Goal: Task Accomplishment & Management: Manage account settings

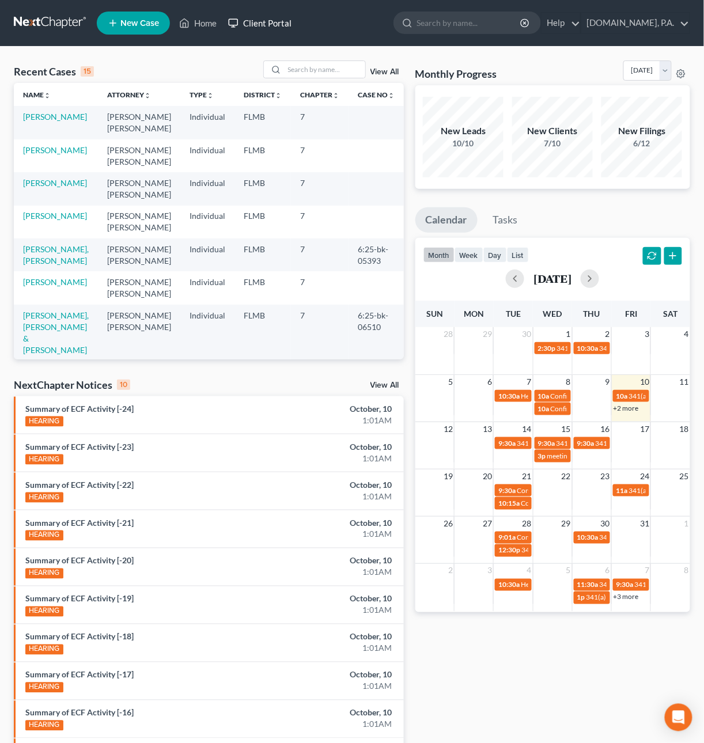
click at [285, 20] on link "Client Portal" at bounding box center [259, 23] width 75 height 21
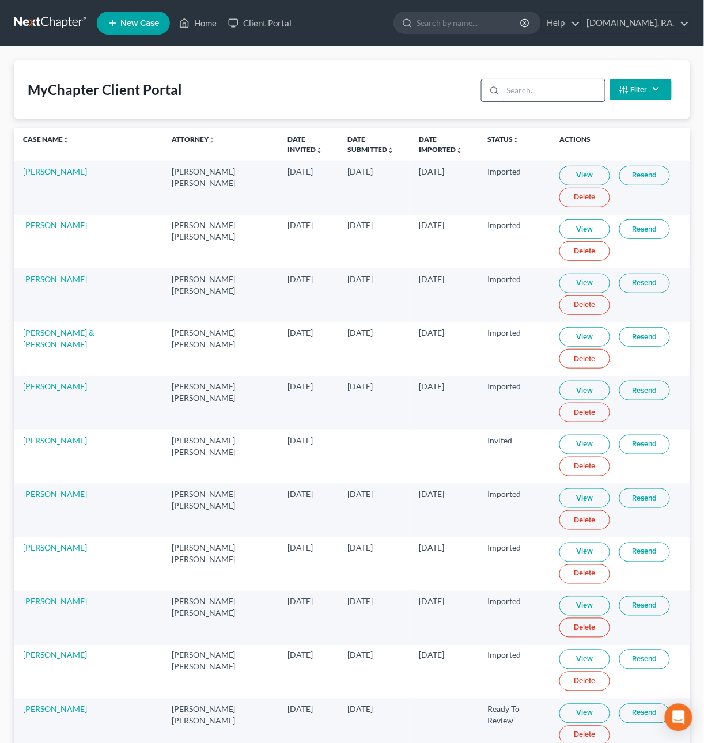
click at [549, 90] on input "search" at bounding box center [554, 90] width 102 height 22
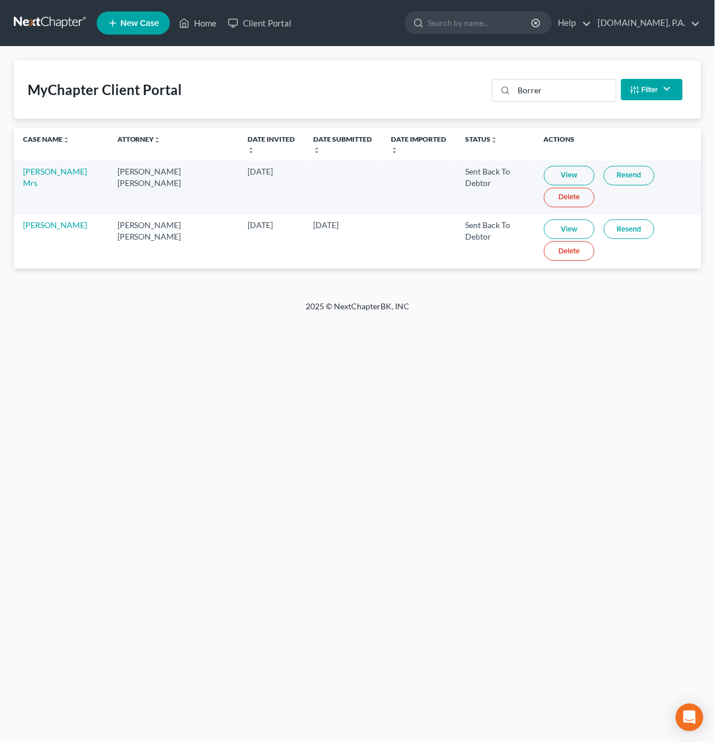
click at [549, 173] on link "View" at bounding box center [569, 176] width 51 height 20
drag, startPoint x: 563, startPoint y: 91, endPoint x: 464, endPoint y: 71, distance: 100.5
click at [464, 71] on div "MyChapter Client Portal Borrer Filter Status Filter... Invited In Progress Read…" at bounding box center [358, 89] width 688 height 58
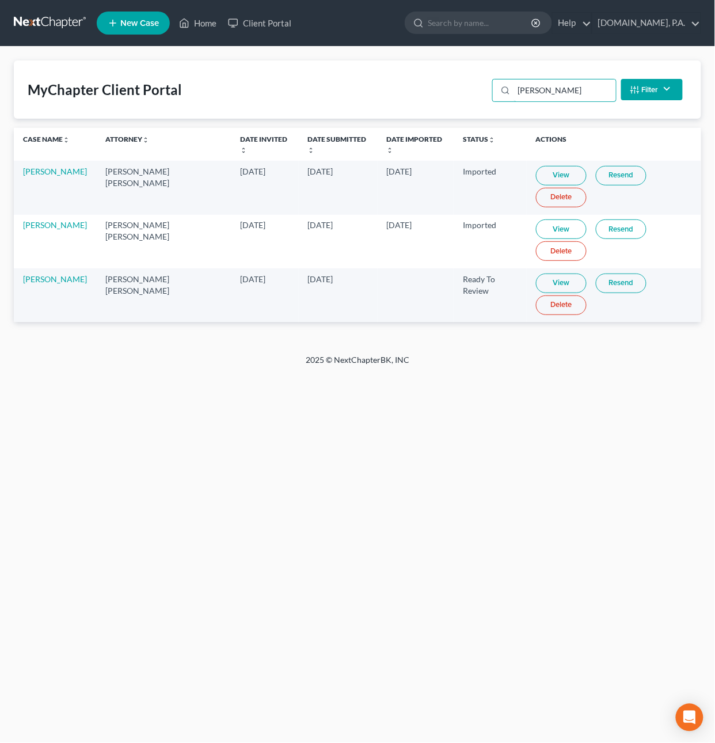
drag, startPoint x: 572, startPoint y: 96, endPoint x: 475, endPoint y: 79, distance: 98.9
click at [475, 79] on div "MyChapter Client Portal Jones Filter Status Filter... Invited In Progress Ready…" at bounding box center [358, 89] width 688 height 58
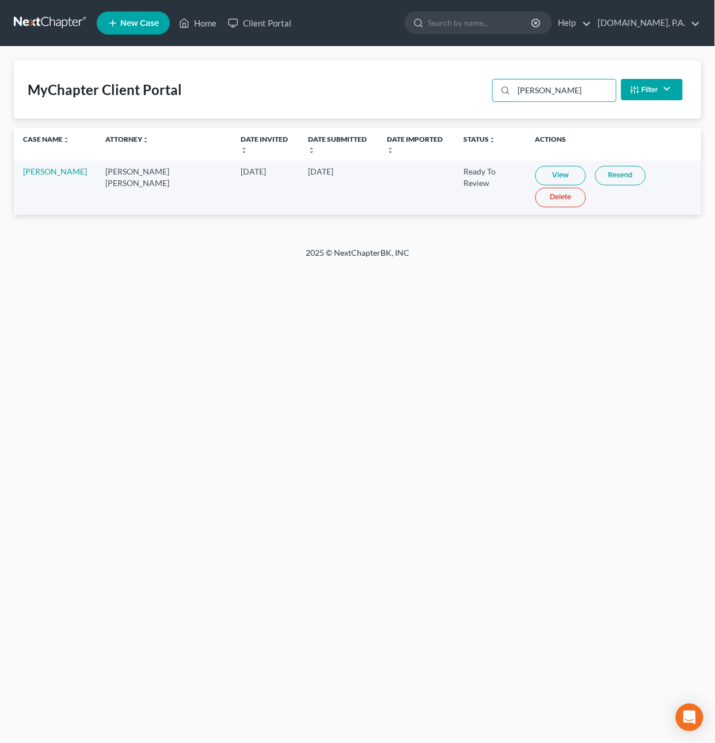
type input "Foran"
click at [536, 166] on link "View" at bounding box center [561, 176] width 51 height 20
click at [55, 30] on link at bounding box center [51, 23] width 74 height 21
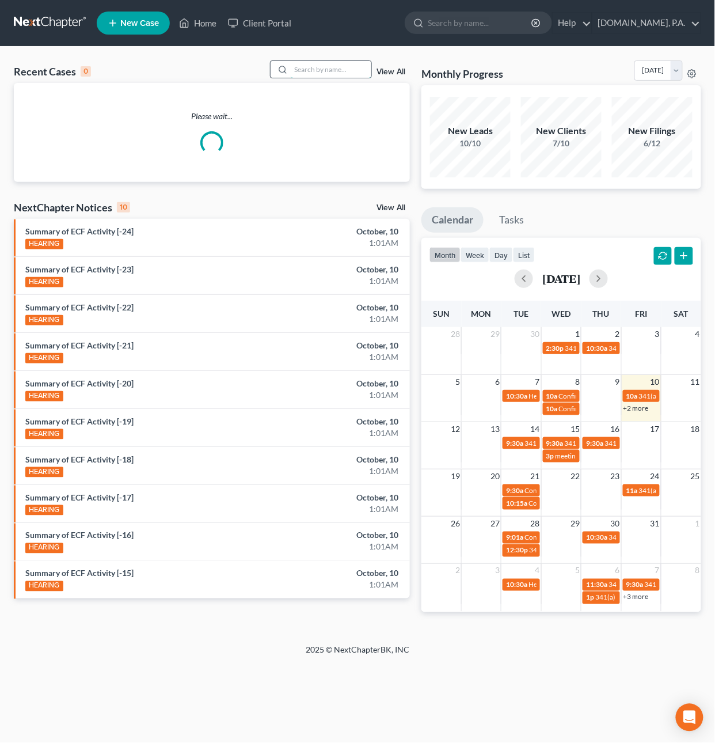
click at [313, 67] on input "search" at bounding box center [331, 69] width 81 height 17
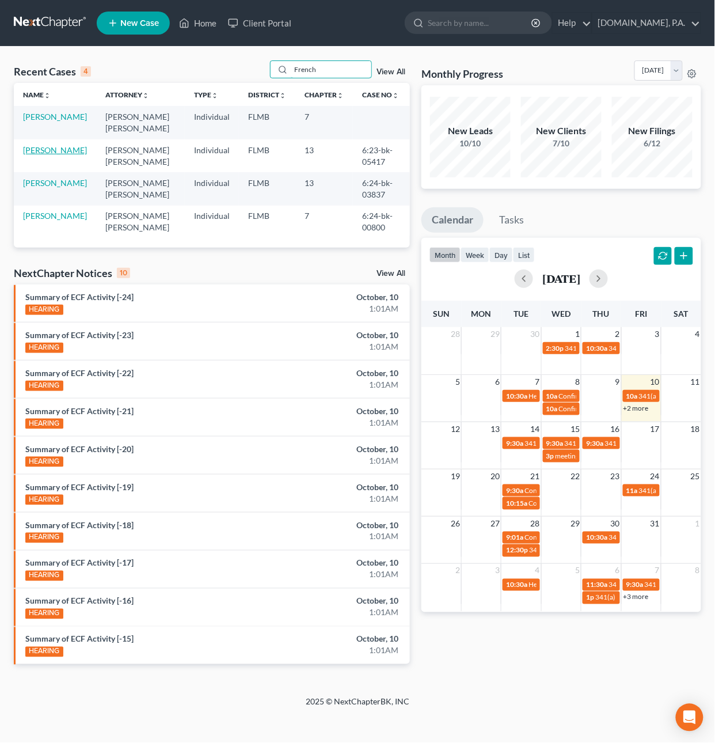
type input "French"
click at [43, 153] on link "[PERSON_NAME]" at bounding box center [55, 150] width 64 height 10
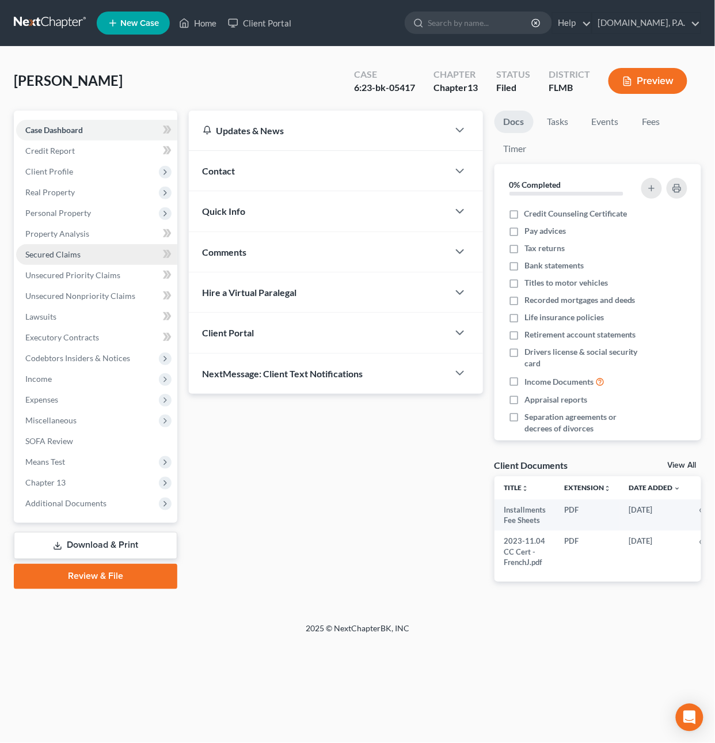
click at [57, 249] on span "Secured Claims" at bounding box center [52, 254] width 55 height 10
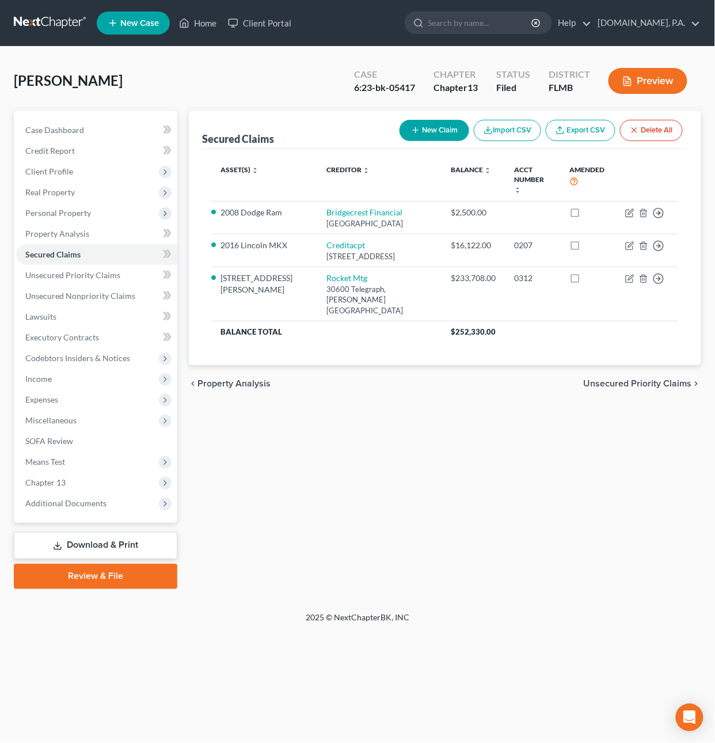
click at [569, 134] on link "Export CSV" at bounding box center [581, 130] width 70 height 21
click at [80, 275] on span "Unsecured Priority Claims" at bounding box center [72, 275] width 95 height 10
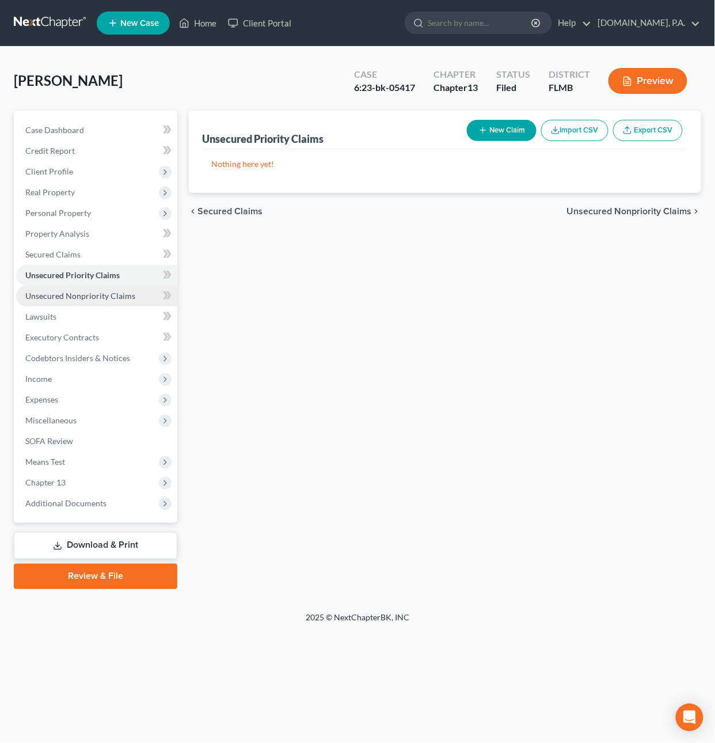
click at [92, 295] on span "Unsecured Nonpriority Claims" at bounding box center [80, 296] width 110 height 10
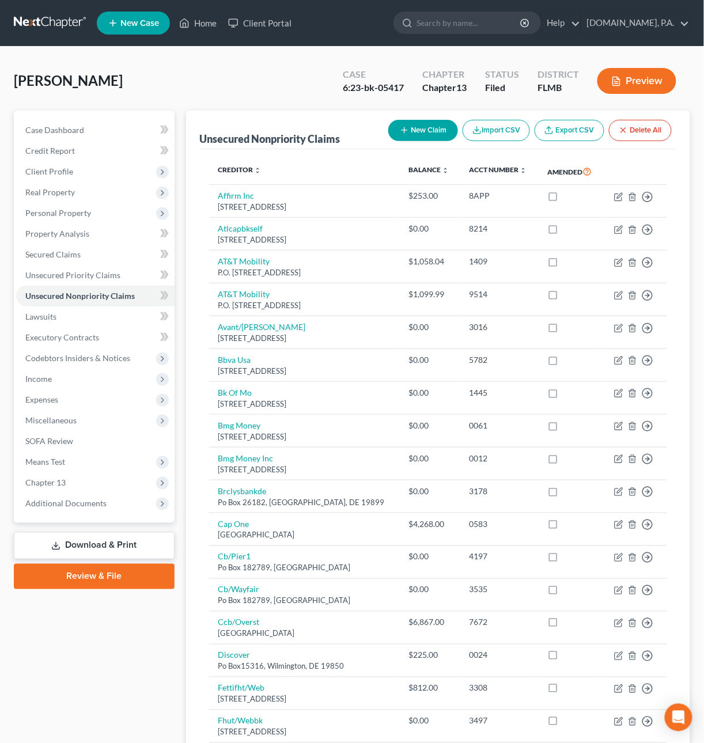
click at [575, 128] on link "Export CSV" at bounding box center [570, 130] width 70 height 21
click at [37, 22] on link at bounding box center [51, 23] width 74 height 21
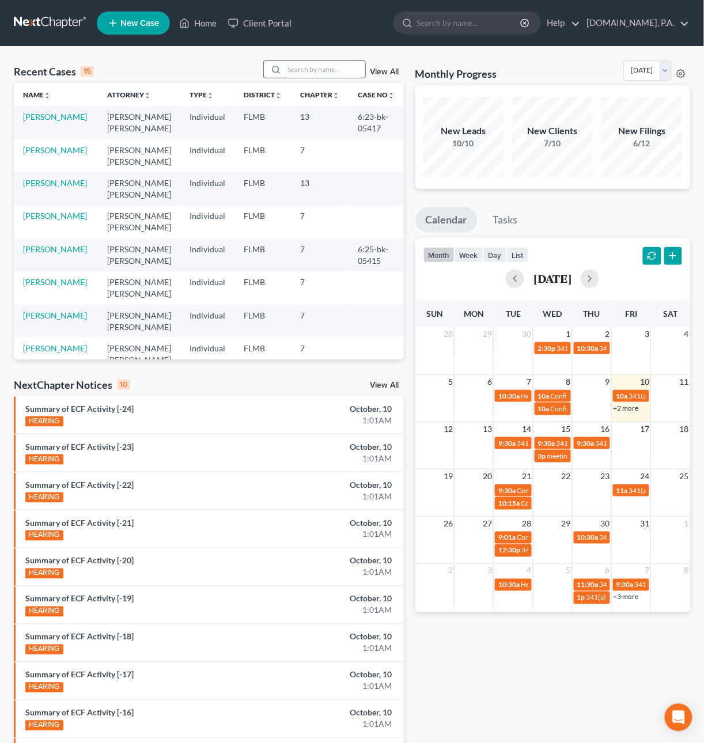
click at [297, 68] on input "search" at bounding box center [325, 69] width 81 height 17
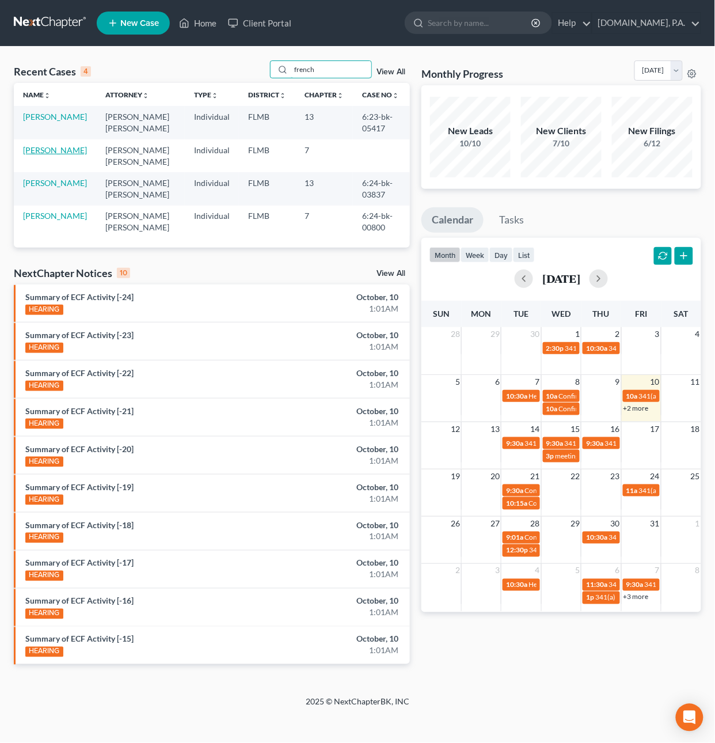
type input "french"
click at [29, 155] on link "[PERSON_NAME]" at bounding box center [55, 150] width 64 height 10
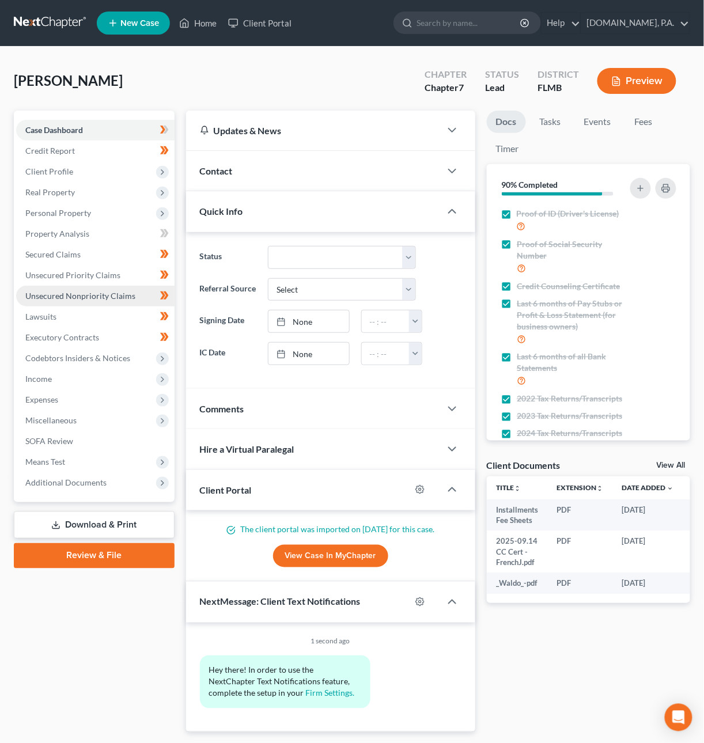
click at [73, 297] on span "Unsecured Nonpriority Claims" at bounding box center [80, 296] width 110 height 10
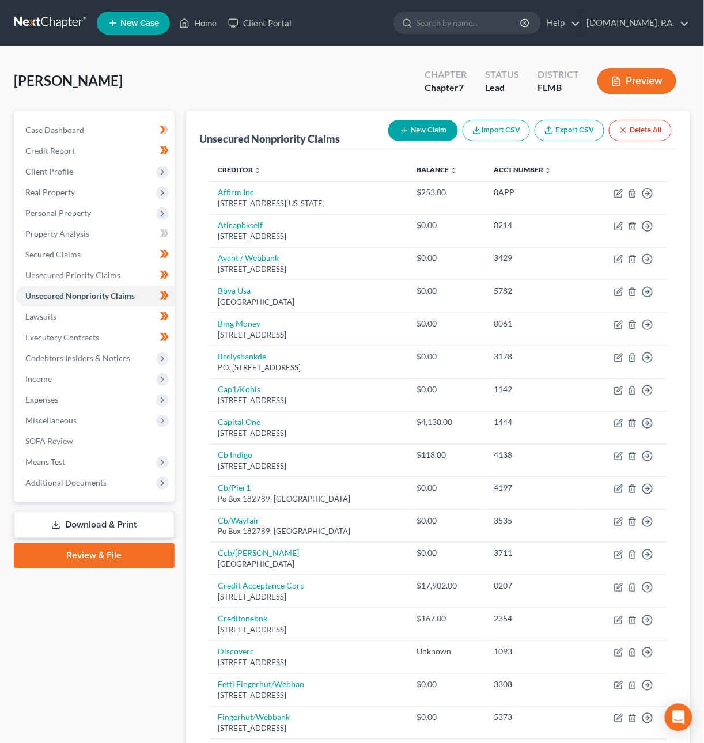
click at [499, 130] on button "Import CSV" at bounding box center [496, 130] width 67 height 21
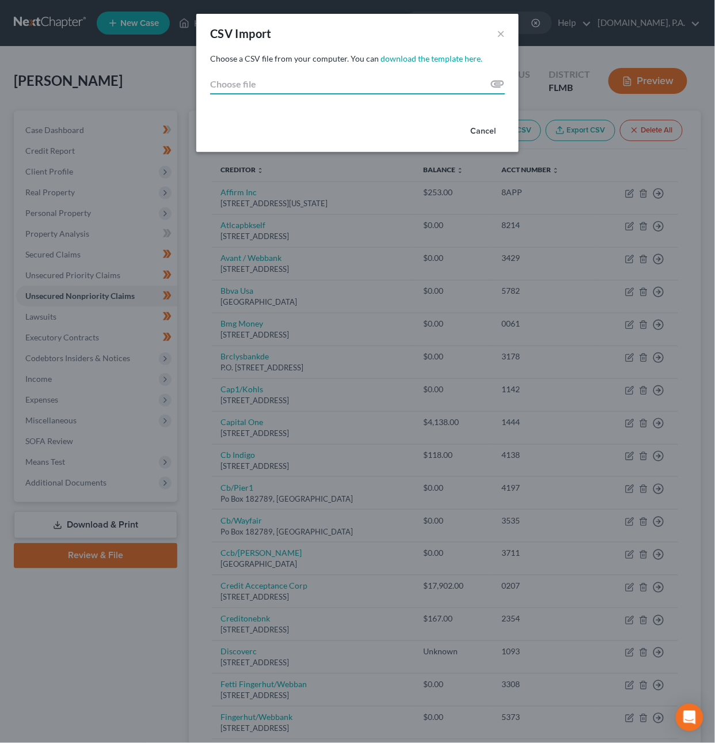
click at [498, 85] on input "Choose file" at bounding box center [357, 84] width 295 height 21
type input "C:\fakepath\export.csv"
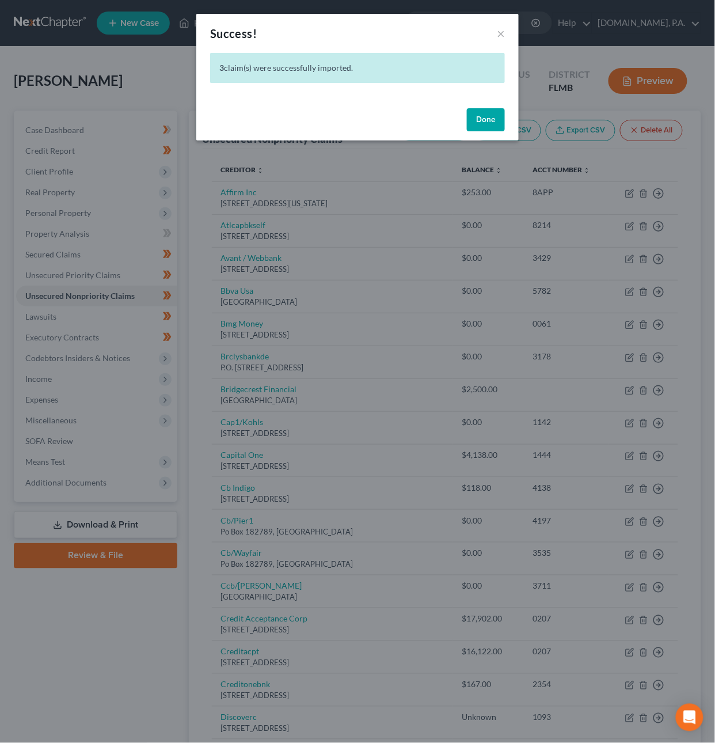
click at [490, 121] on button "Done" at bounding box center [486, 119] width 38 height 23
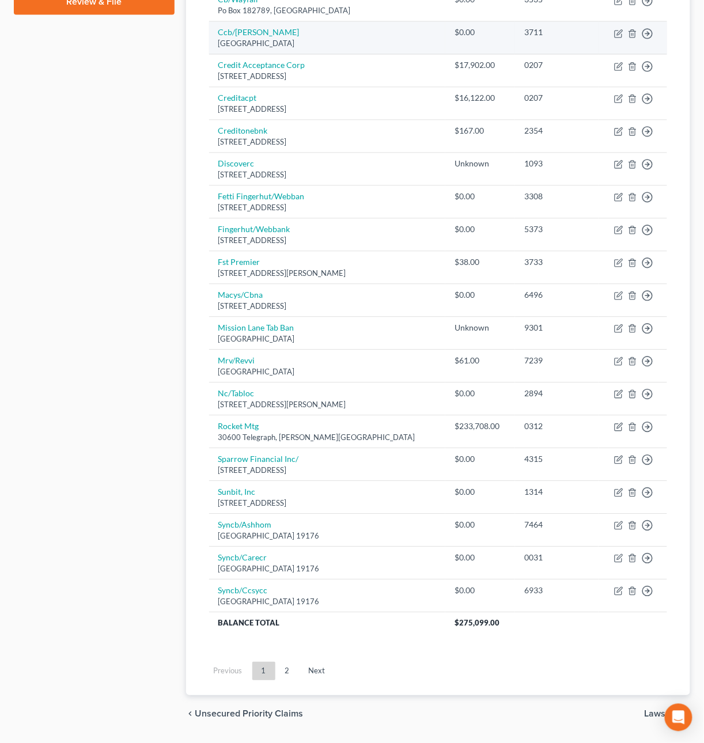
scroll to position [592, 0]
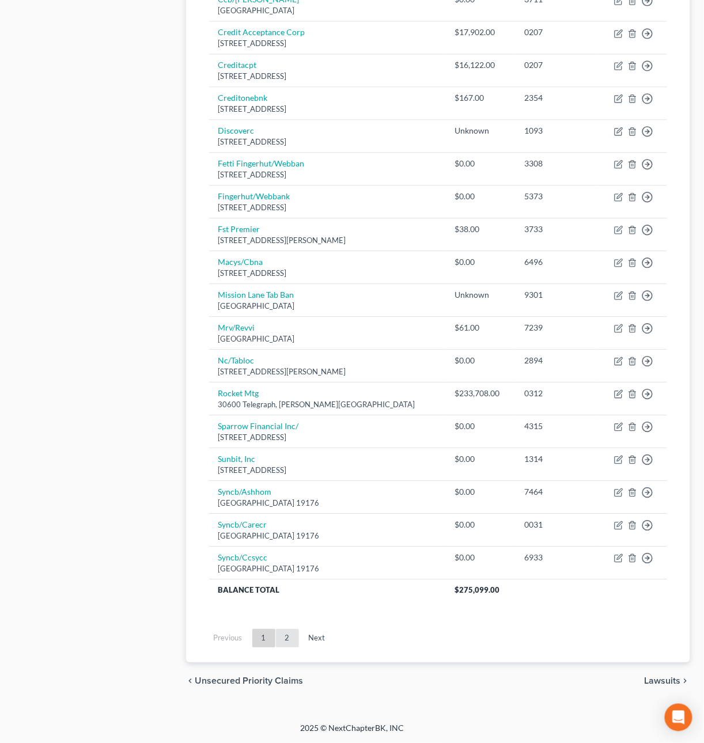
click at [287, 639] on link "2" at bounding box center [287, 638] width 23 height 18
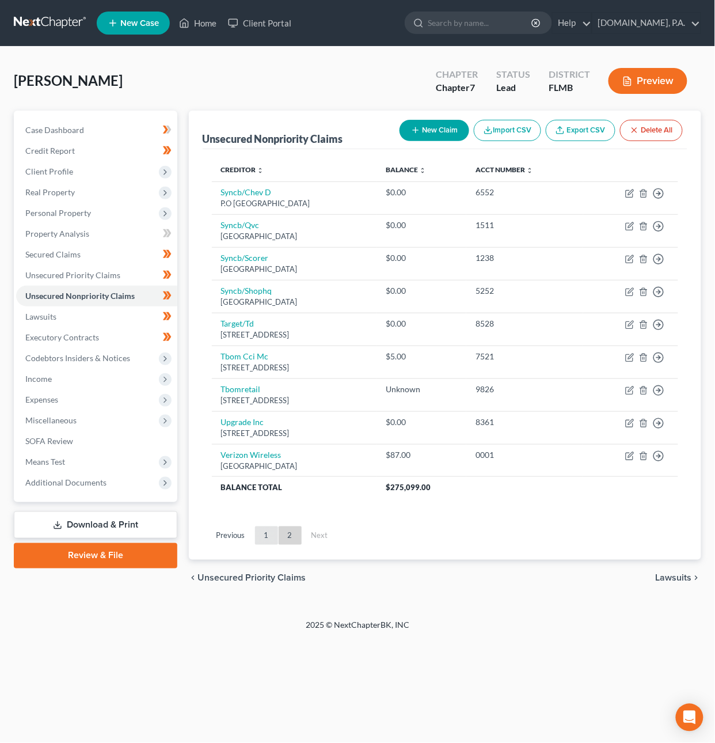
click at [267, 538] on link "1" at bounding box center [266, 536] width 23 height 18
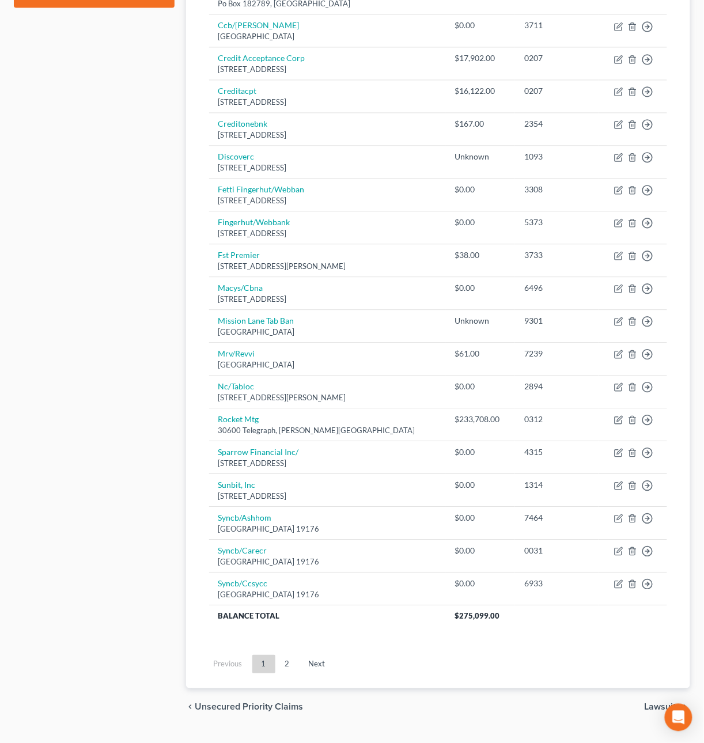
scroll to position [585, 0]
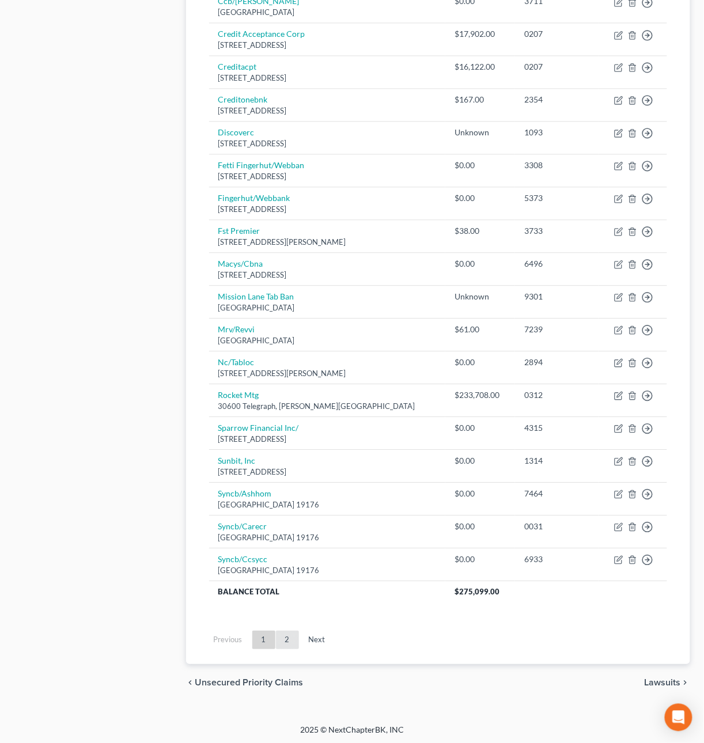
click at [290, 647] on link "2" at bounding box center [287, 640] width 23 height 18
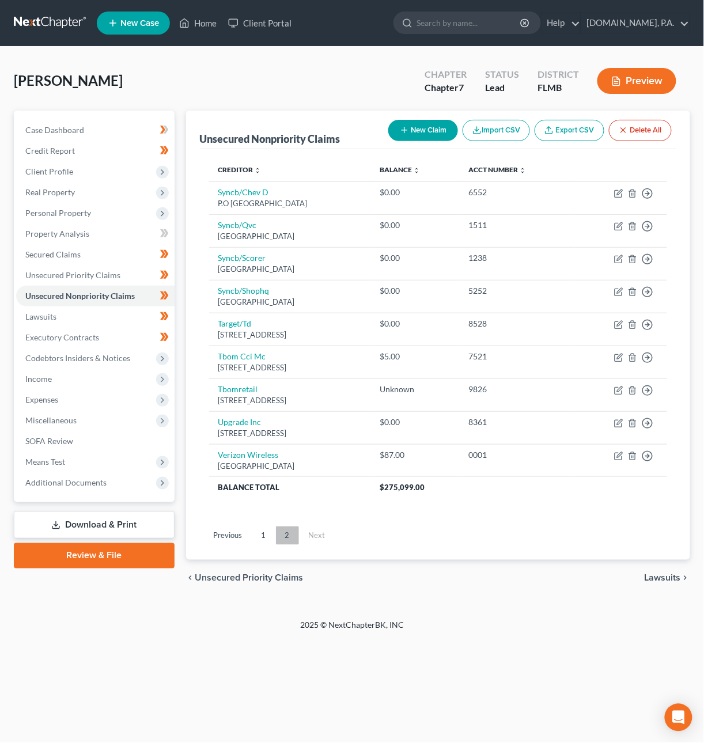
scroll to position [0, 0]
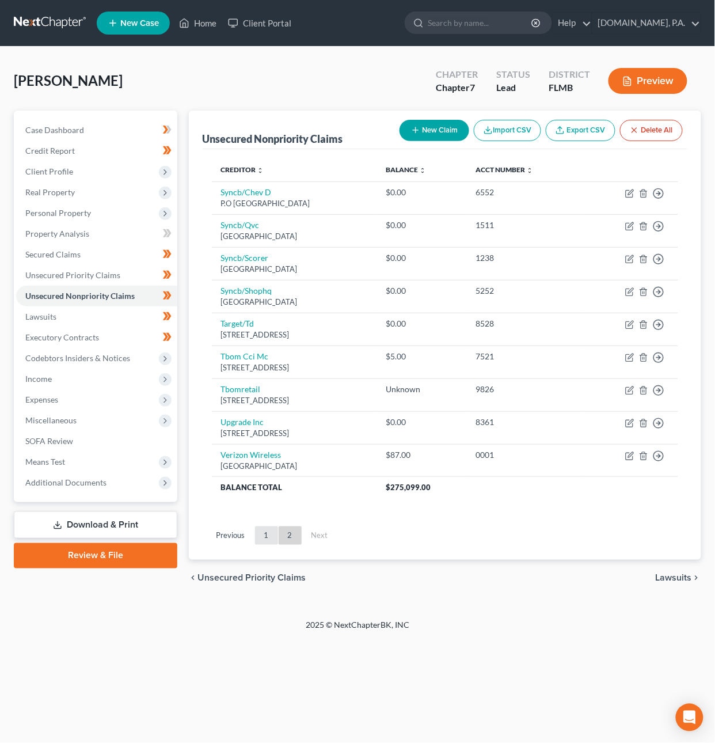
click at [266, 534] on link "1" at bounding box center [266, 536] width 23 height 18
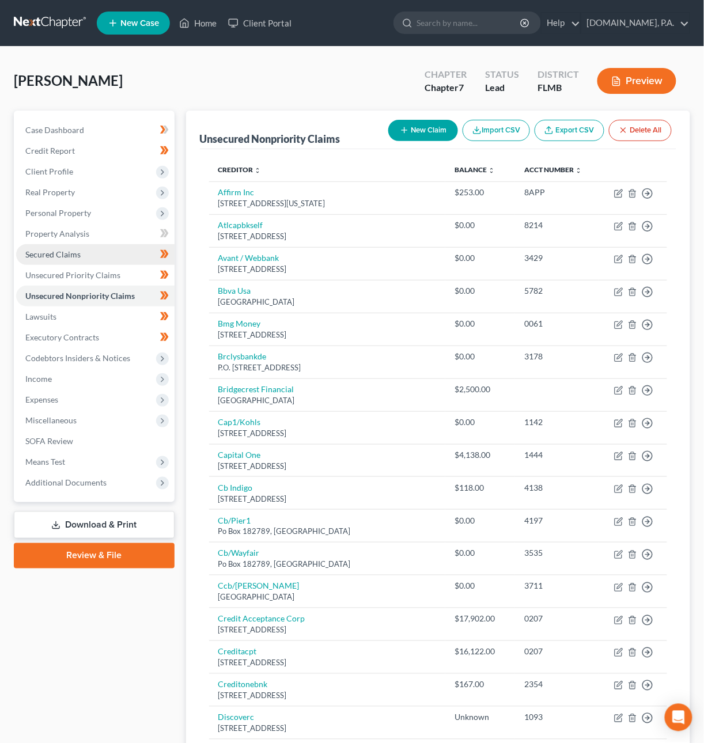
click at [44, 254] on span "Secured Claims" at bounding box center [52, 254] width 55 height 10
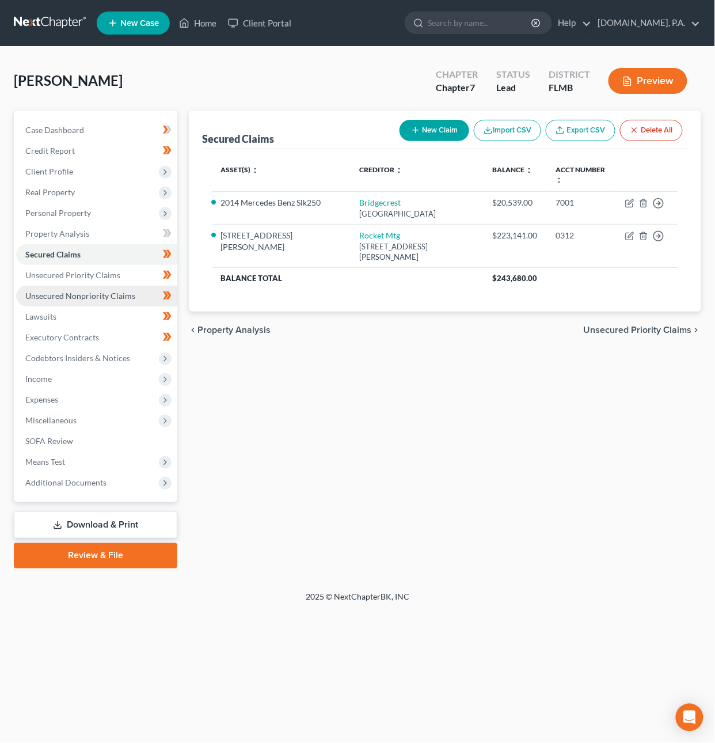
click at [62, 292] on span "Unsecured Nonpriority Claims" at bounding box center [80, 296] width 110 height 10
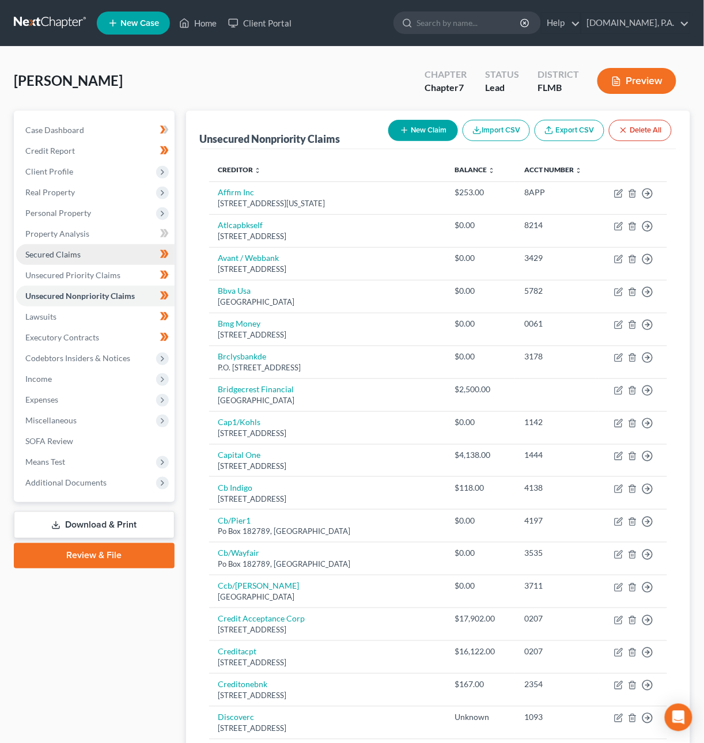
click at [61, 257] on span "Secured Claims" at bounding box center [52, 254] width 55 height 10
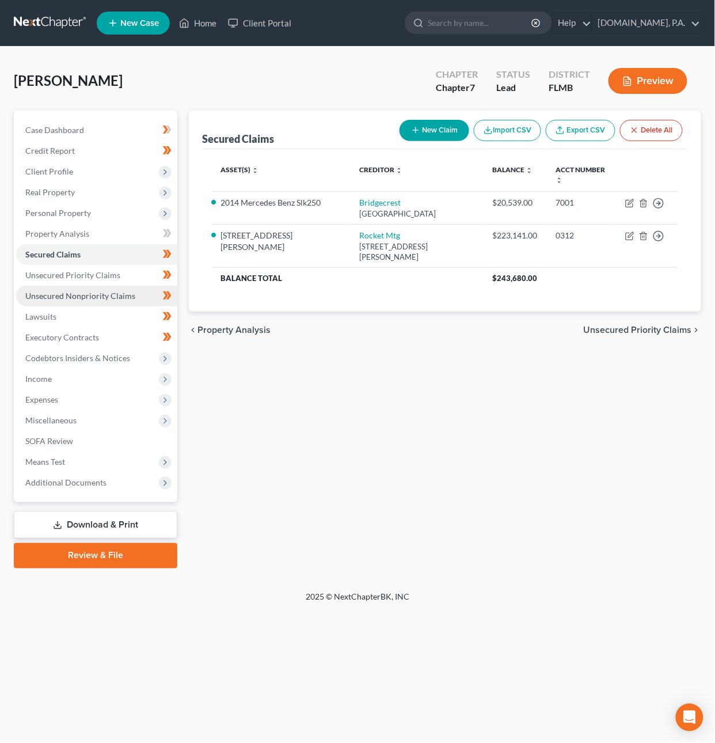
click at [70, 293] on span "Unsecured Nonpriority Claims" at bounding box center [80, 296] width 110 height 10
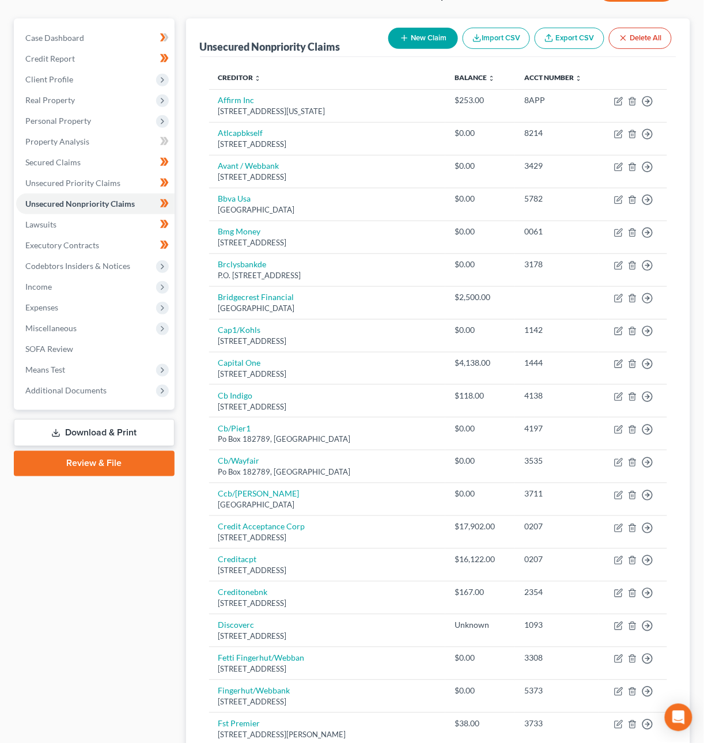
scroll to position [93, 0]
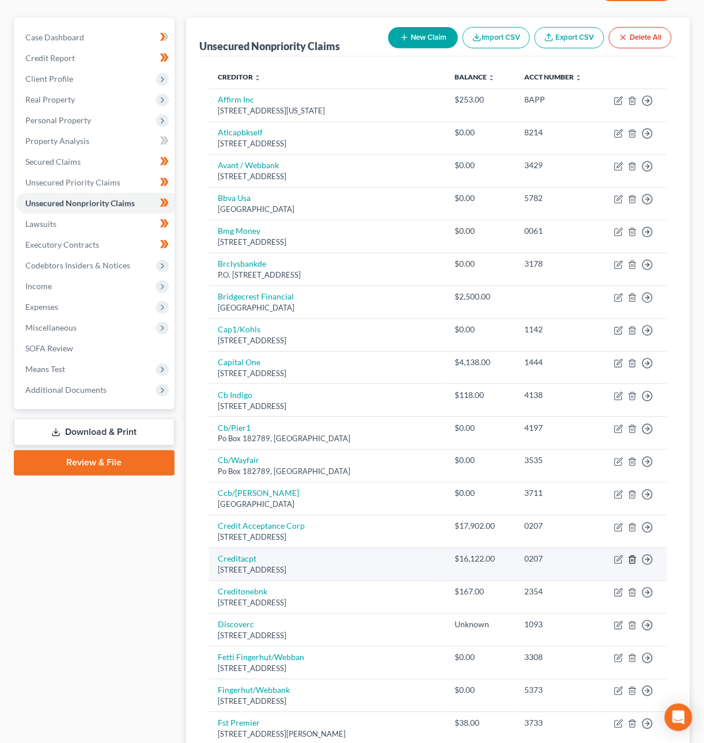
click at [634, 563] on icon "button" at bounding box center [632, 559] width 9 height 9
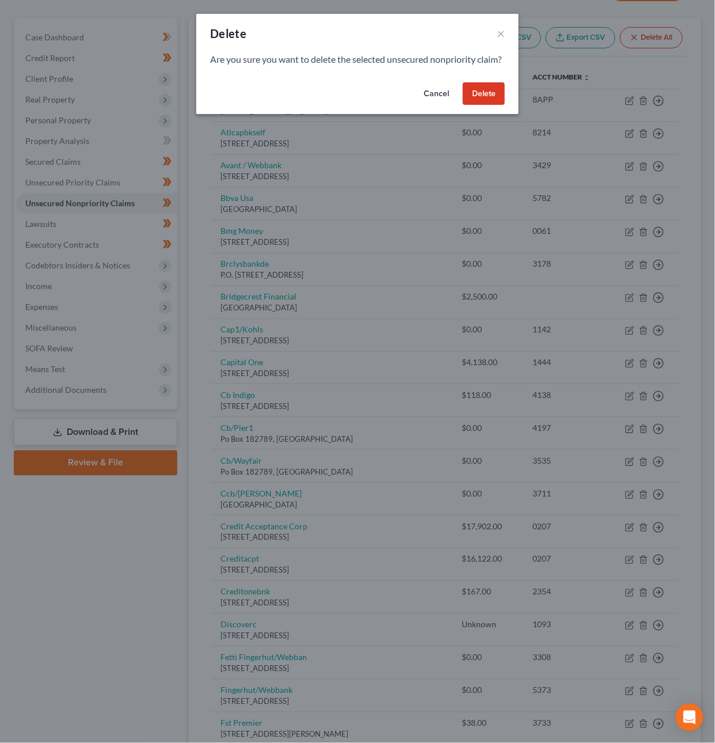
click at [479, 100] on button "Delete" at bounding box center [484, 93] width 42 height 23
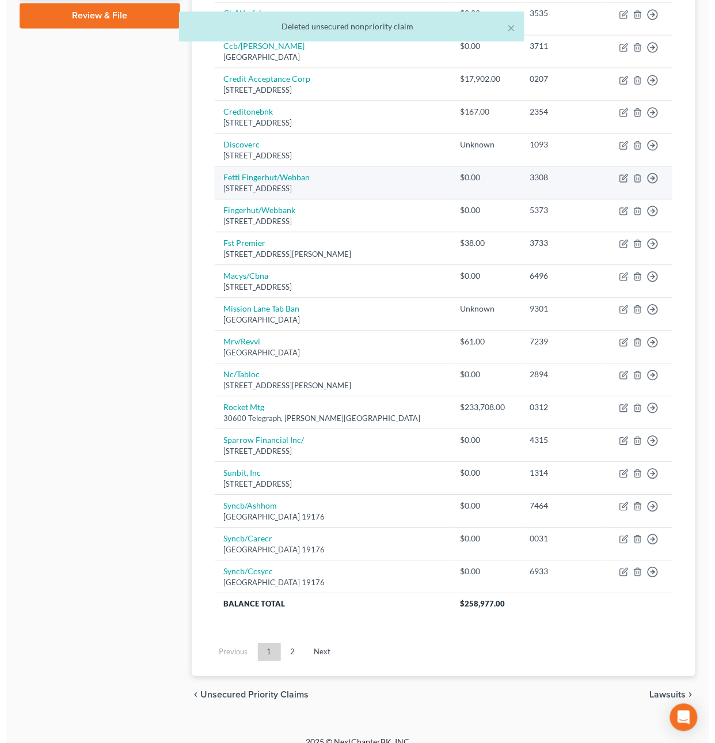
scroll to position [559, 0]
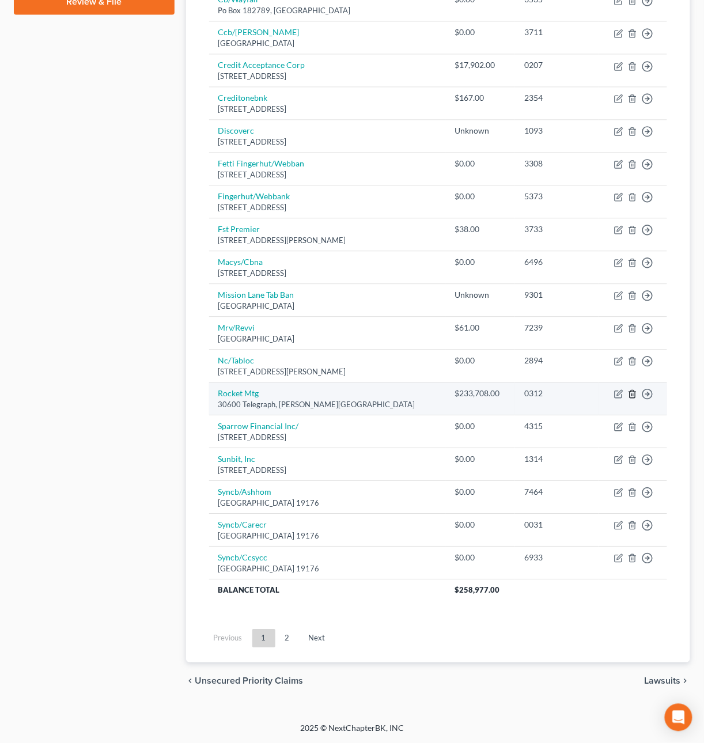
click at [632, 396] on icon "button" at bounding box center [632, 393] width 9 height 9
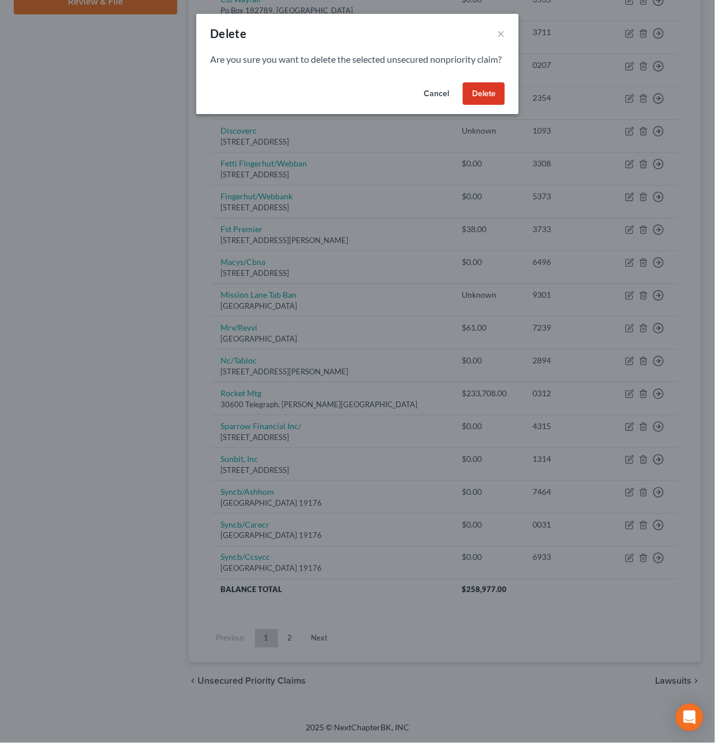
click at [490, 105] on button "Delete" at bounding box center [484, 93] width 42 height 23
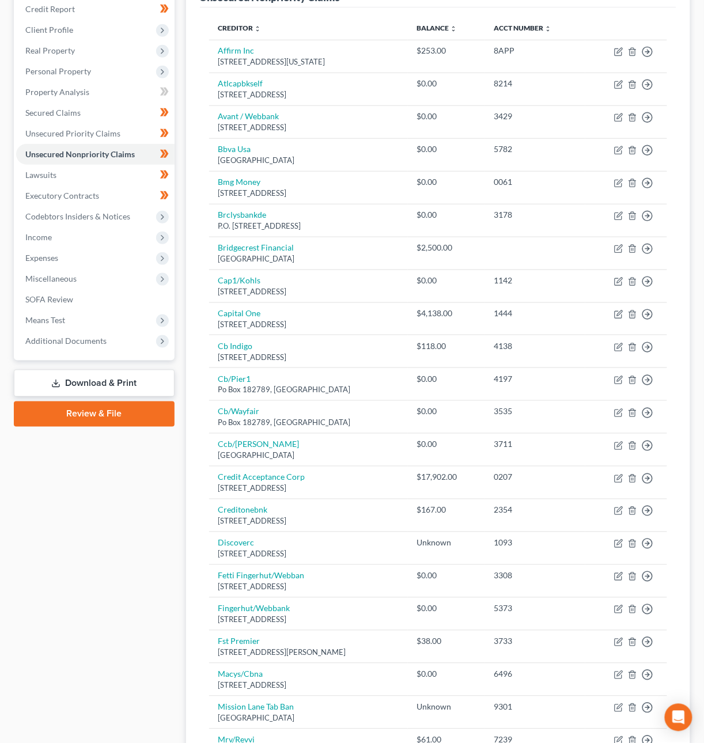
scroll to position [0, 0]
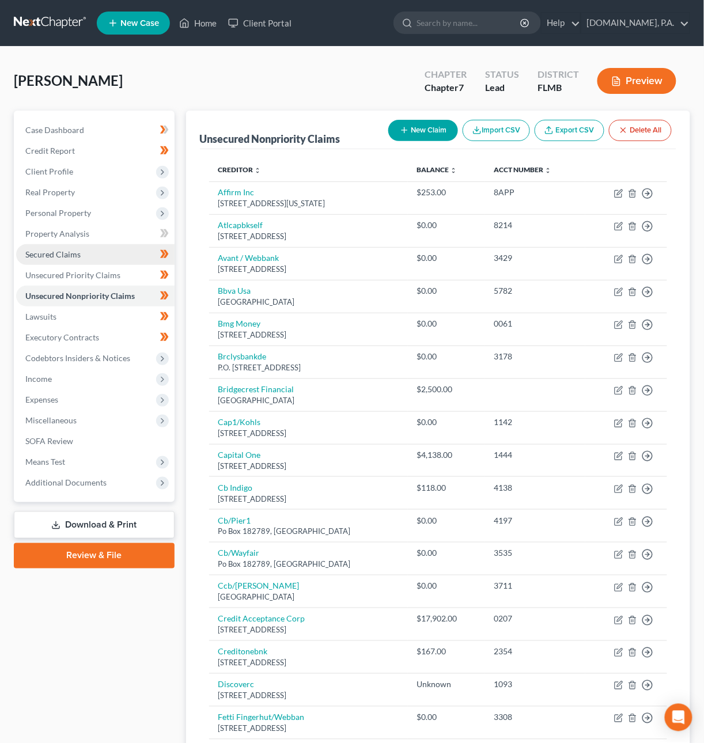
click at [52, 256] on span "Secured Claims" at bounding box center [52, 254] width 55 height 10
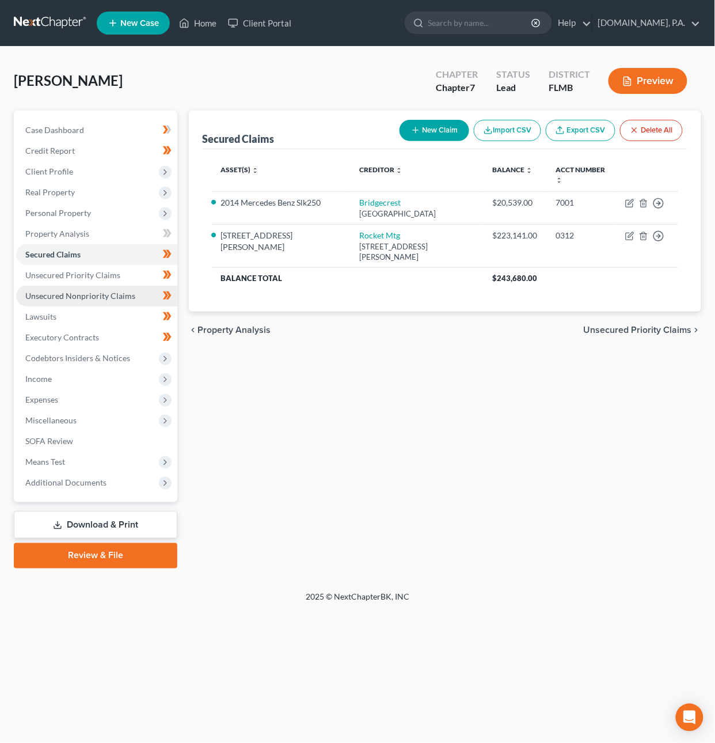
click at [80, 297] on span "Unsecured Nonpriority Claims" at bounding box center [80, 296] width 110 height 10
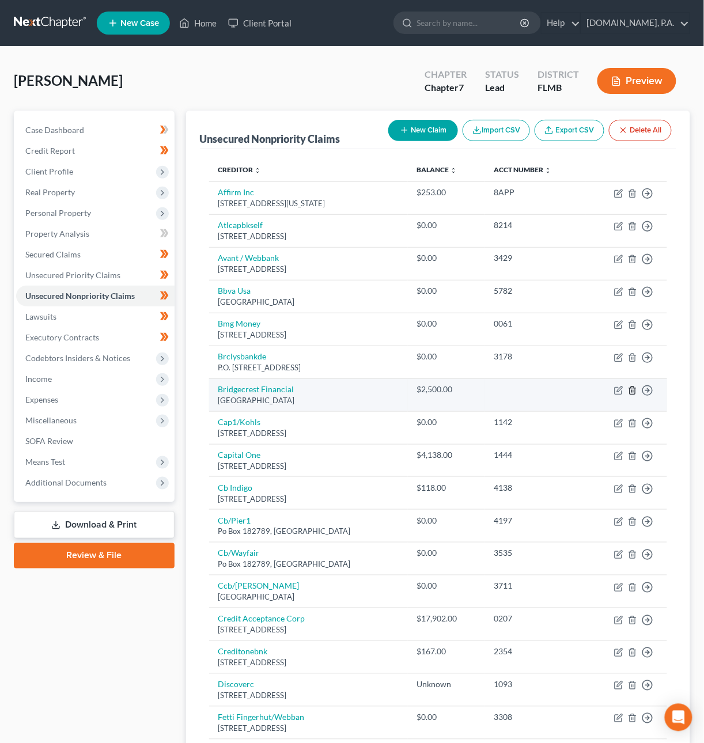
click at [634, 393] on icon "button" at bounding box center [632, 390] width 9 height 9
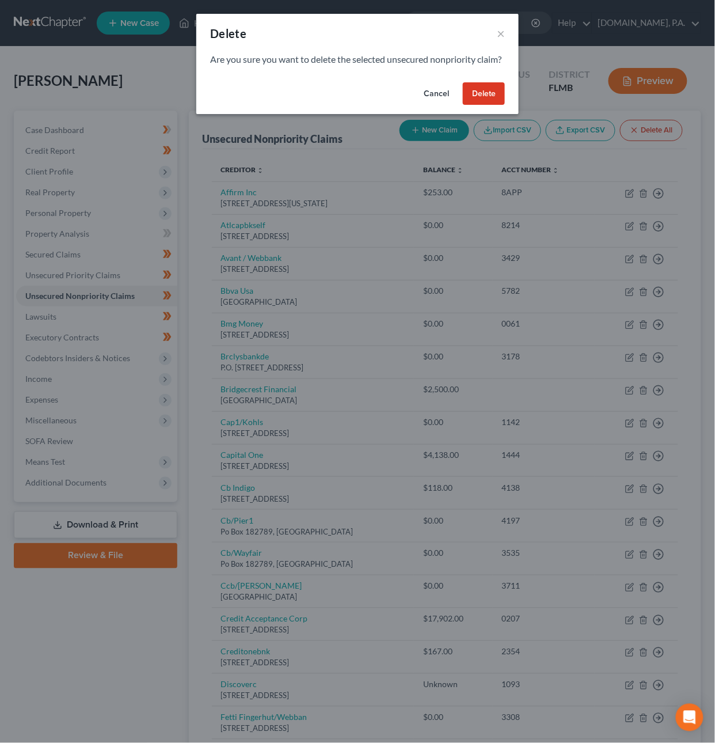
click at [482, 102] on button "Delete" at bounding box center [484, 93] width 42 height 23
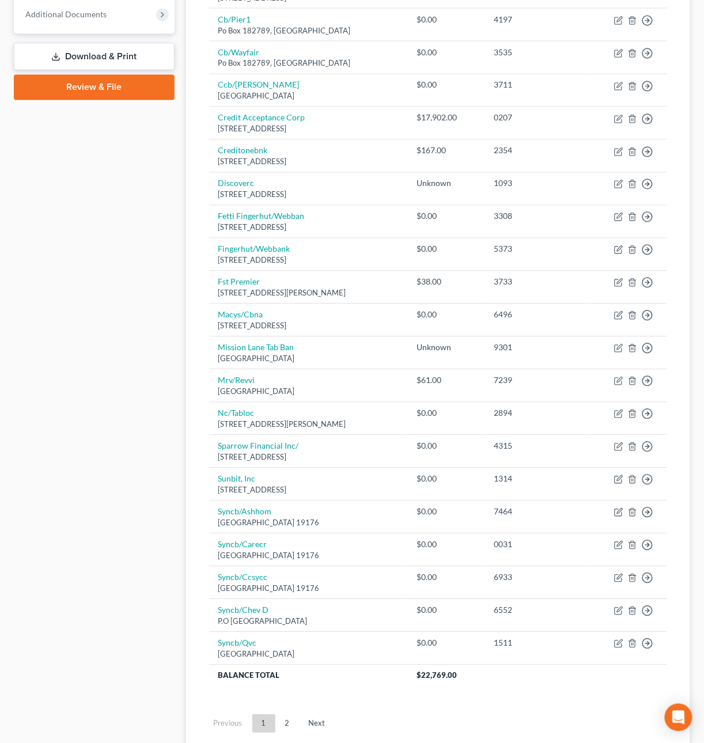
scroll to position [471, 0]
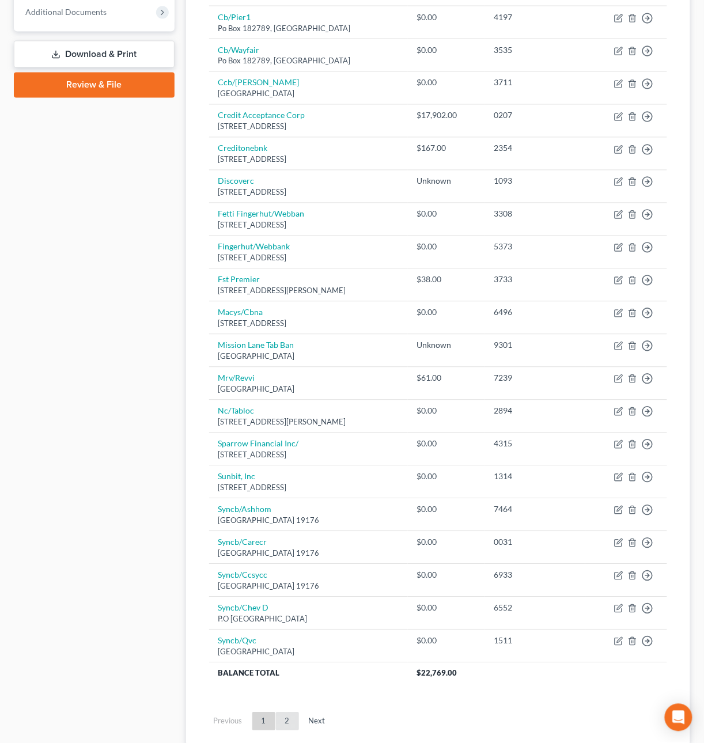
click at [290, 726] on link "2" at bounding box center [287, 722] width 23 height 18
click at [290, 726] on div "Home New Case Client Portal [DOMAIN_NAME], P.A. [PERSON_NAME][EMAIL_ADDRESS][DO…" at bounding box center [352, 177] width 704 height 1297
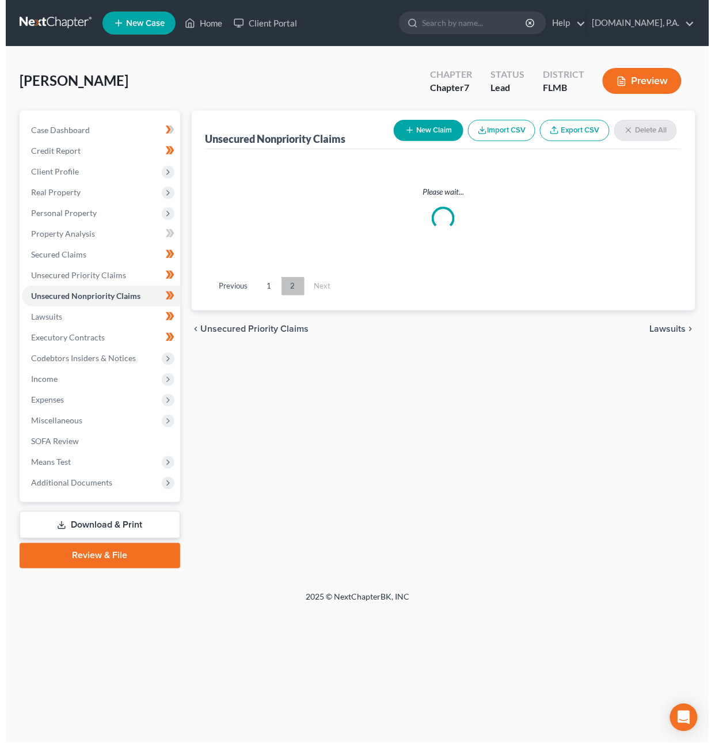
scroll to position [0, 0]
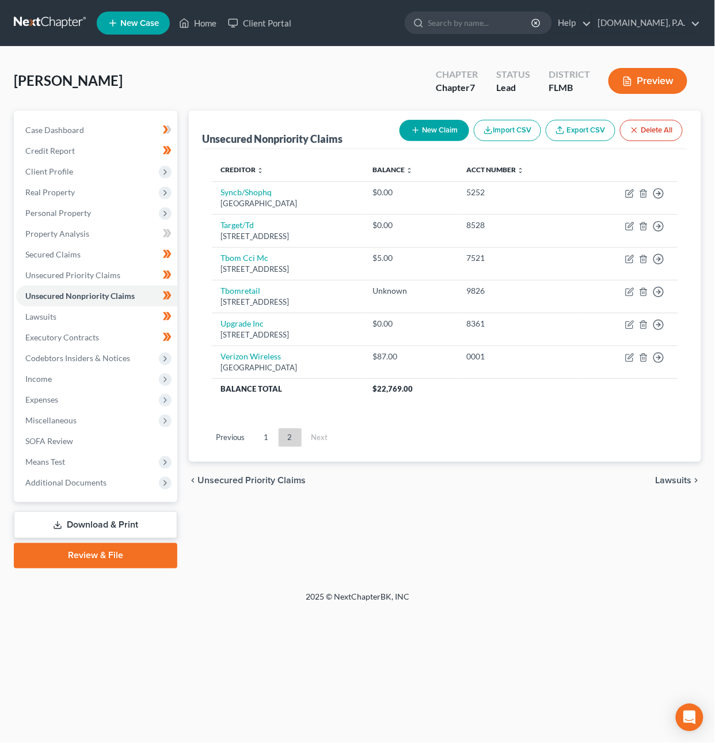
click at [500, 128] on button "Import CSV" at bounding box center [507, 130] width 67 height 21
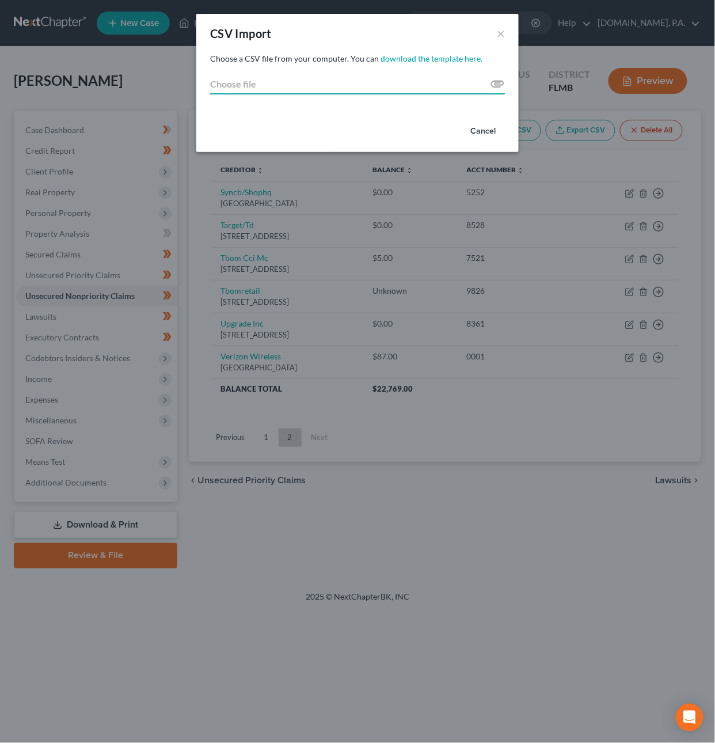
click at [491, 83] on input "Choose file" at bounding box center [357, 84] width 295 height 21
type input "C:\fakepath\Creditors to Add.csv"
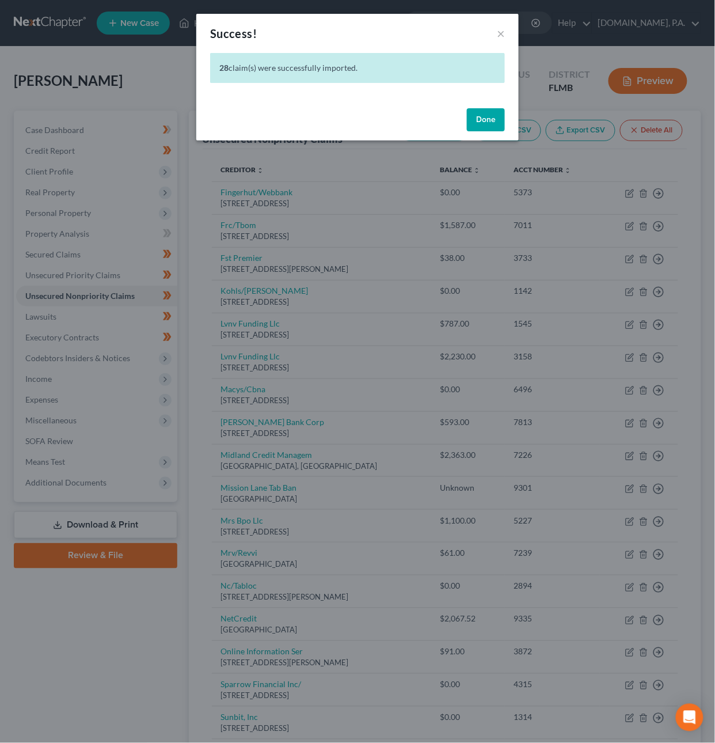
click at [497, 122] on button "Done" at bounding box center [486, 119] width 38 height 23
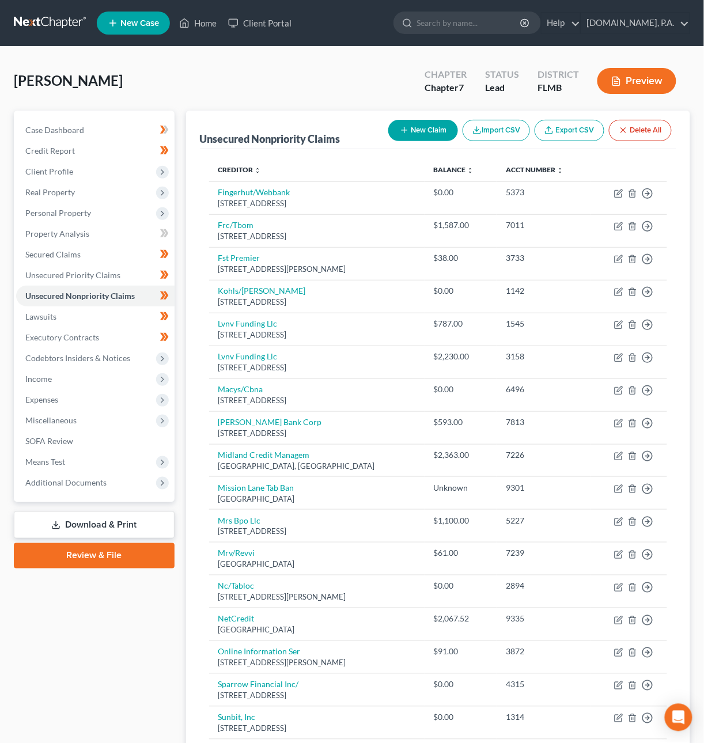
click at [146, 520] on link "Download & Print" at bounding box center [94, 525] width 161 height 27
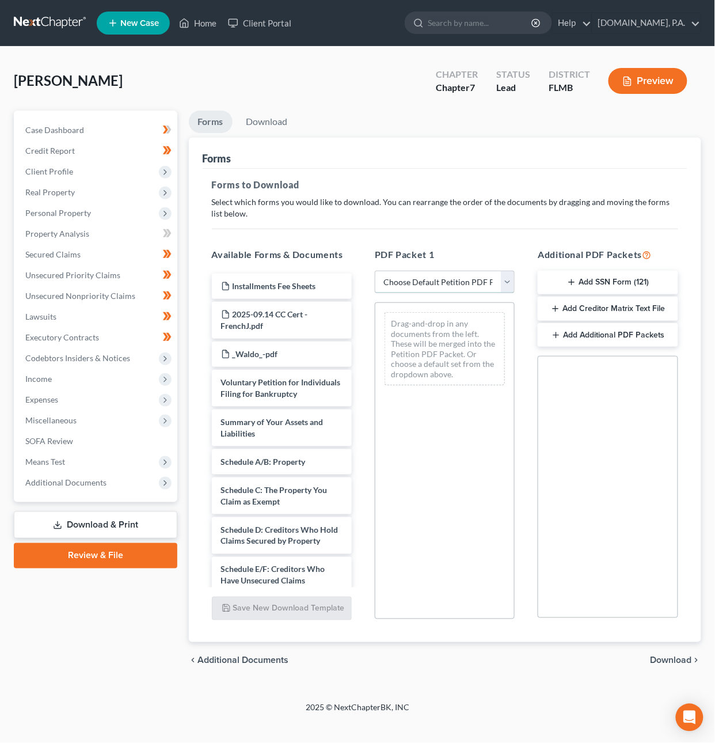
click at [449, 279] on select "Choose Default Petition PDF Packet Complete Bankruptcy Petition (all forms and …" at bounding box center [445, 282] width 140 height 23
select select "5"
click at [375, 271] on select "Choose Default Petition PDF Packet Complete Bankruptcy Petition (all forms and …" at bounding box center [445, 282] width 140 height 23
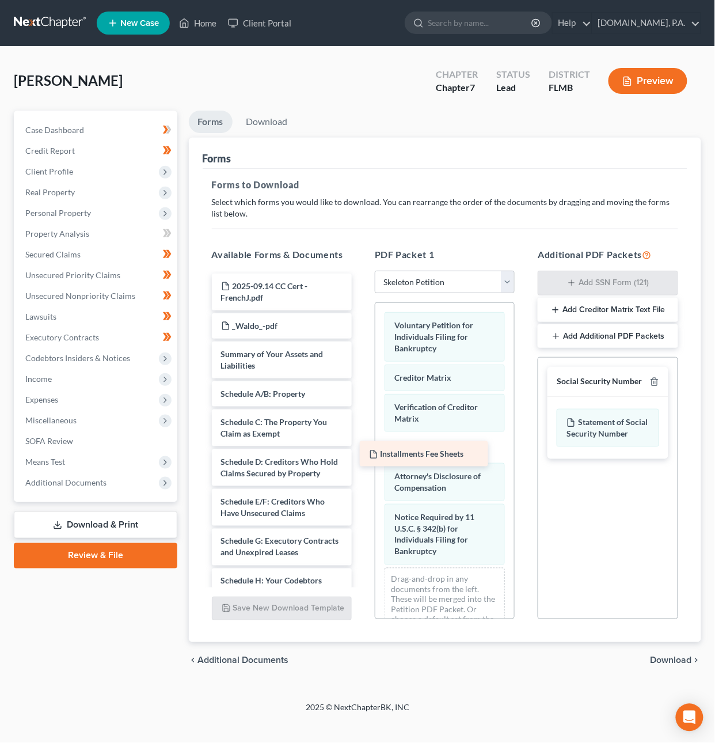
drag, startPoint x: 295, startPoint y: 282, endPoint x: 446, endPoint y: 448, distance: 224.7
click at [361, 448] on div "Installments Fee Sheets Installments Fee Sheets 2025-09.14 CC Cert - FrenchJ.pd…" at bounding box center [282, 559] width 158 height 570
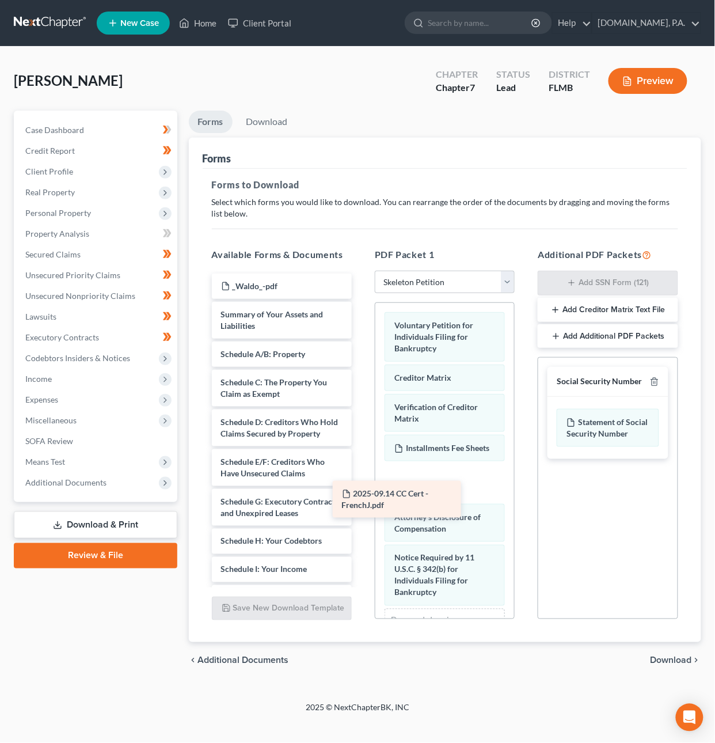
drag, startPoint x: 294, startPoint y: 283, endPoint x: 429, endPoint y: 497, distance: 252.5
click at [361, 497] on div "2025-09.14 CC Cert - FrenchJ.pdf 2025-09.14 CC Cert - FrenchJ.pdf _Waldo_-pdf S…" at bounding box center [282, 539] width 158 height 531
click at [651, 382] on icon "button" at bounding box center [654, 381] width 9 height 9
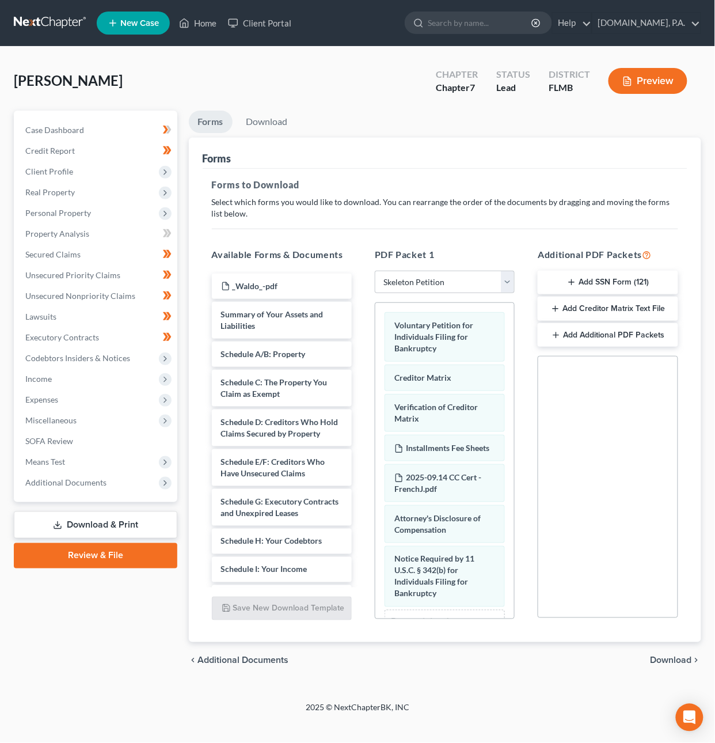
click at [666, 656] on span "Download" at bounding box center [671, 660] width 41 height 9
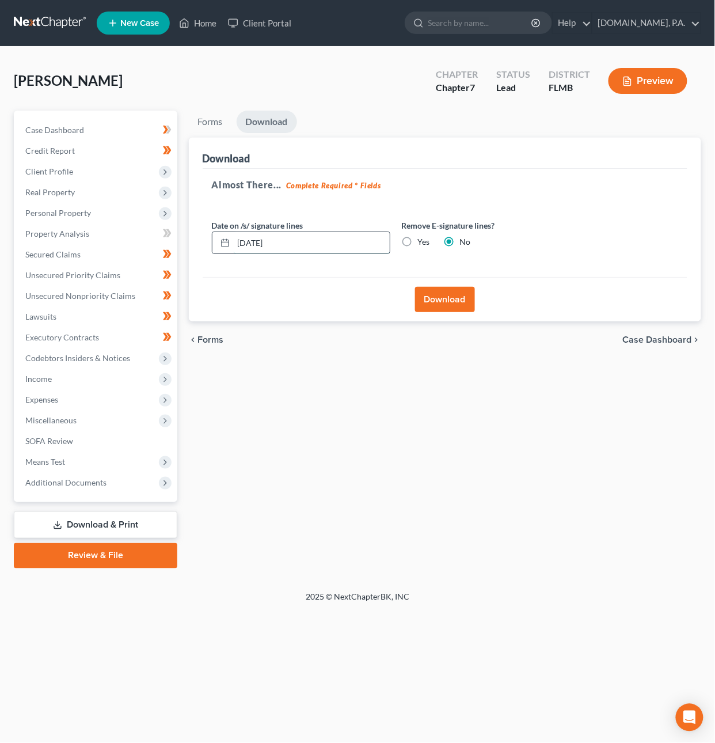
click at [253, 241] on input "[DATE]" at bounding box center [312, 243] width 156 height 22
type input "[DATE]"
drag, startPoint x: 460, startPoint y: 297, endPoint x: 453, endPoint y: 289, distance: 11.0
click at [460, 297] on button "Download" at bounding box center [445, 299] width 60 height 25
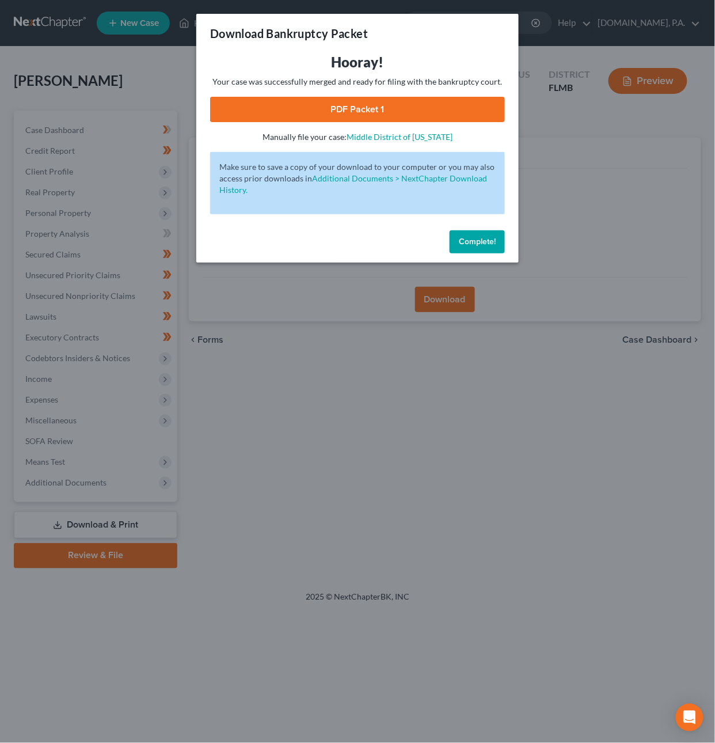
click at [362, 104] on link "PDF Packet 1" at bounding box center [357, 109] width 295 height 25
